Goal: Task Accomplishment & Management: Use online tool/utility

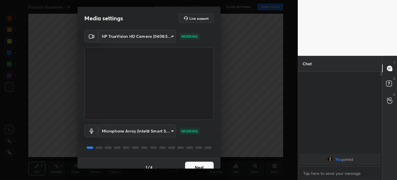
click at [199, 164] on button "Next" at bounding box center [199, 167] width 29 height 11
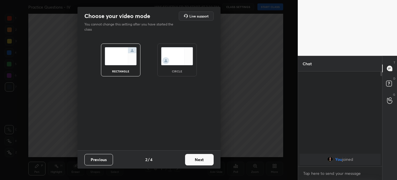
click at [197, 157] on button "Next" at bounding box center [199, 159] width 29 height 11
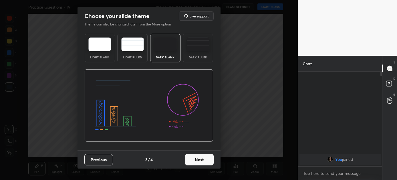
click at [197, 157] on button "Next" at bounding box center [199, 159] width 29 height 11
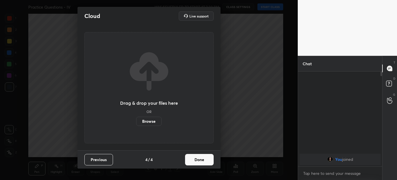
click at [197, 157] on button "Done" at bounding box center [199, 159] width 29 height 11
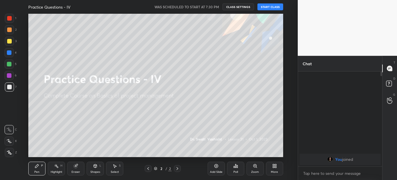
click at [267, 7] on button "START CLASS" at bounding box center [271, 6] width 26 height 7
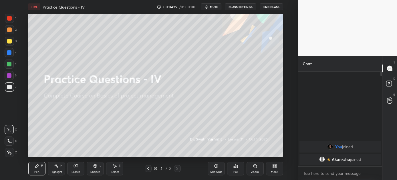
click at [272, 164] on icon at bounding box center [274, 166] width 5 height 5
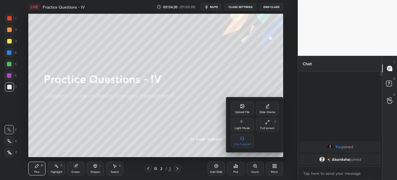
click at [243, 106] on icon at bounding box center [242, 107] width 3 height 2
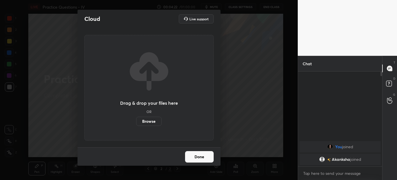
click at [145, 122] on label "Browse" at bounding box center [148, 121] width 25 height 9
click at [136, 122] on input "Browse" at bounding box center [136, 121] width 0 height 9
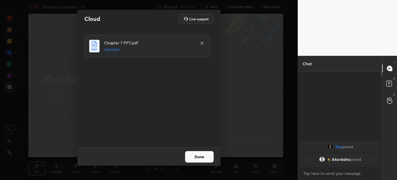
click at [198, 155] on button "Done" at bounding box center [199, 156] width 29 height 11
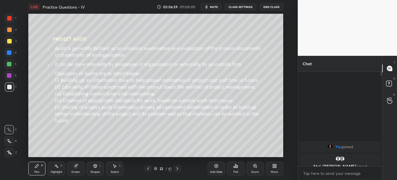
drag, startPoint x: 98, startPoint y: 168, endPoint x: 94, endPoint y: 166, distance: 4.1
click at [98, 168] on div "Shapes L" at bounding box center [95, 169] width 17 height 14
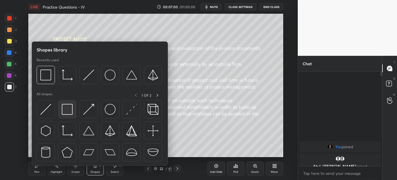
click at [67, 108] on img at bounding box center [67, 109] width 11 height 11
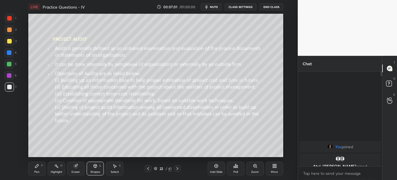
click at [7, 61] on div at bounding box center [9, 64] width 9 height 9
click at [36, 167] on icon at bounding box center [36, 165] width 3 height 3
click at [178, 168] on icon at bounding box center [177, 168] width 5 height 5
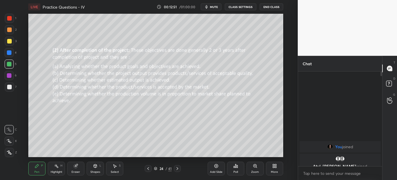
drag, startPoint x: 177, startPoint y: 169, endPoint x: 175, endPoint y: 166, distance: 3.3
click at [175, 167] on icon at bounding box center [177, 168] width 5 height 5
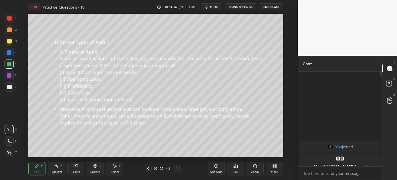
click at [178, 168] on icon at bounding box center [177, 168] width 5 height 5
click at [176, 167] on icon at bounding box center [177, 168] width 5 height 5
click at [177, 169] on icon at bounding box center [177, 168] width 5 height 5
click at [176, 169] on icon at bounding box center [177, 168] width 5 height 5
drag, startPoint x: 176, startPoint y: 169, endPoint x: 173, endPoint y: 170, distance: 3.2
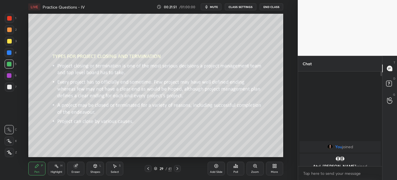
click at [175, 169] on icon at bounding box center [177, 168] width 5 height 5
click at [177, 167] on icon at bounding box center [177, 168] width 5 height 5
click at [178, 167] on icon at bounding box center [177, 168] width 5 height 5
click at [177, 167] on icon at bounding box center [177, 168] width 5 height 5
click at [177, 169] on icon at bounding box center [177, 168] width 5 height 5
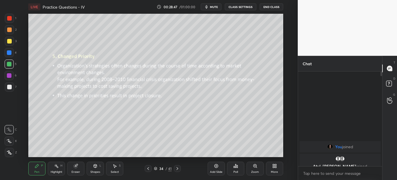
click at [177, 169] on icon at bounding box center [177, 168] width 5 height 5
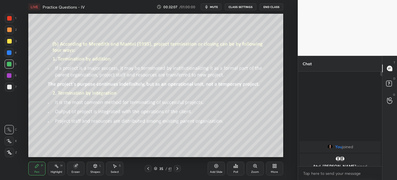
click at [178, 169] on icon at bounding box center [177, 168] width 5 height 5
click at [176, 166] on icon at bounding box center [177, 168] width 5 height 5
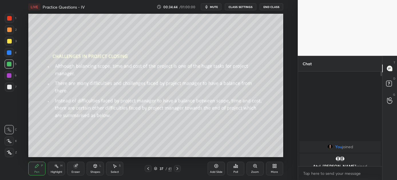
click at [145, 167] on div at bounding box center [148, 168] width 7 height 7
click at [178, 169] on icon at bounding box center [177, 168] width 5 height 5
click at [148, 167] on icon at bounding box center [148, 168] width 5 height 5
click at [177, 167] on icon at bounding box center [177, 168] width 5 height 5
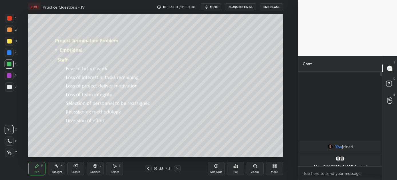
click at [177, 168] on icon at bounding box center [177, 168] width 5 height 5
click at [178, 168] on icon at bounding box center [177, 168] width 5 height 5
click at [177, 169] on icon at bounding box center [177, 168] width 5 height 5
click at [178, 166] on icon at bounding box center [177, 168] width 5 height 5
click at [178, 169] on icon at bounding box center [177, 168] width 5 height 5
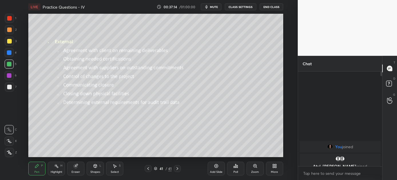
click at [149, 167] on icon at bounding box center [148, 168] width 5 height 5
click at [148, 168] on icon at bounding box center [148, 168] width 2 height 3
click at [147, 169] on icon at bounding box center [148, 168] width 5 height 5
click at [147, 168] on icon at bounding box center [148, 168] width 2 height 3
click at [177, 166] on div at bounding box center [177, 168] width 7 height 7
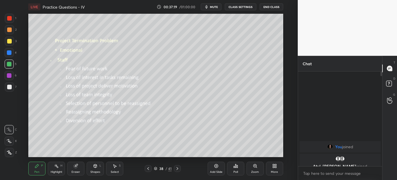
click at [178, 167] on icon at bounding box center [177, 168] width 5 height 5
click at [178, 166] on icon at bounding box center [177, 168] width 5 height 5
click at [179, 166] on div at bounding box center [177, 168] width 7 height 7
click at [177, 167] on icon at bounding box center [177, 168] width 5 height 5
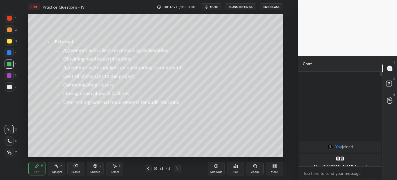
click at [147, 169] on icon at bounding box center [148, 168] width 5 height 5
click at [147, 168] on icon at bounding box center [148, 168] width 2 height 3
click at [148, 168] on icon at bounding box center [148, 168] width 2 height 3
click at [148, 168] on icon at bounding box center [148, 168] width 5 height 5
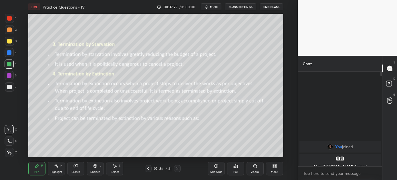
click at [148, 169] on icon at bounding box center [148, 168] width 2 height 3
click at [178, 167] on icon at bounding box center [177, 168] width 5 height 5
click at [177, 167] on icon at bounding box center [178, 168] width 2 height 3
click at [176, 168] on icon at bounding box center [177, 168] width 5 height 5
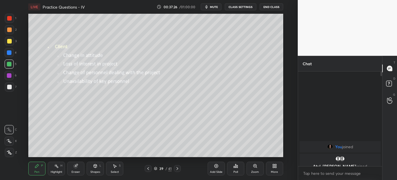
click at [175, 169] on icon at bounding box center [177, 168] width 5 height 5
click at [176, 169] on icon at bounding box center [177, 168] width 5 height 5
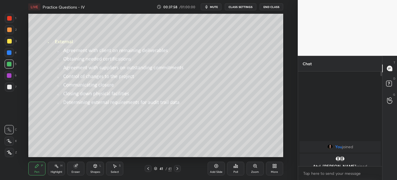
click at [272, 5] on button "End Class" at bounding box center [271, 6] width 23 height 7
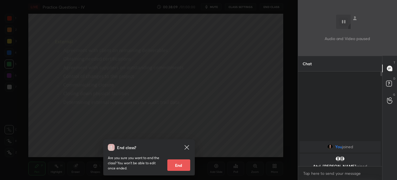
click at [179, 161] on button "End" at bounding box center [178, 164] width 23 height 11
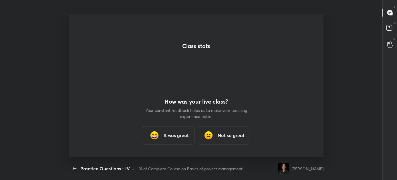
scroll to position [143, 326]
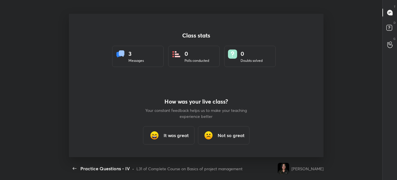
drag, startPoint x: 195, startPoint y: 114, endPoint x: 368, endPoint y: -21, distance: 219.9
click at [368, 0] on html "Practice Questions - IV CLASS SETTINGS End Class Class stats 3 Messages 0 Polls…" at bounding box center [198, 0] width 397 height 0
